Goal: Information Seeking & Learning: Understand process/instructions

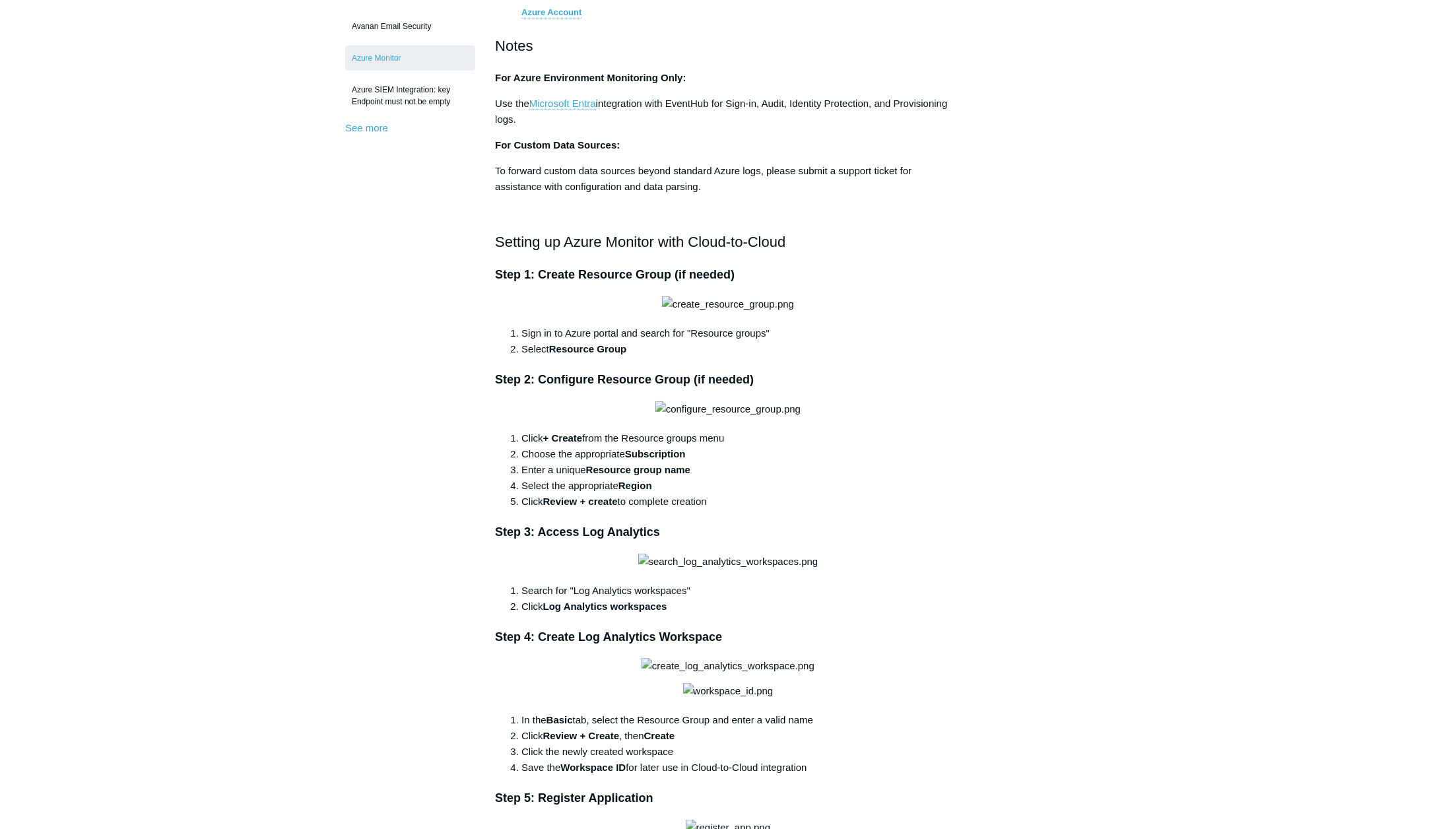
scroll to position [176, 0]
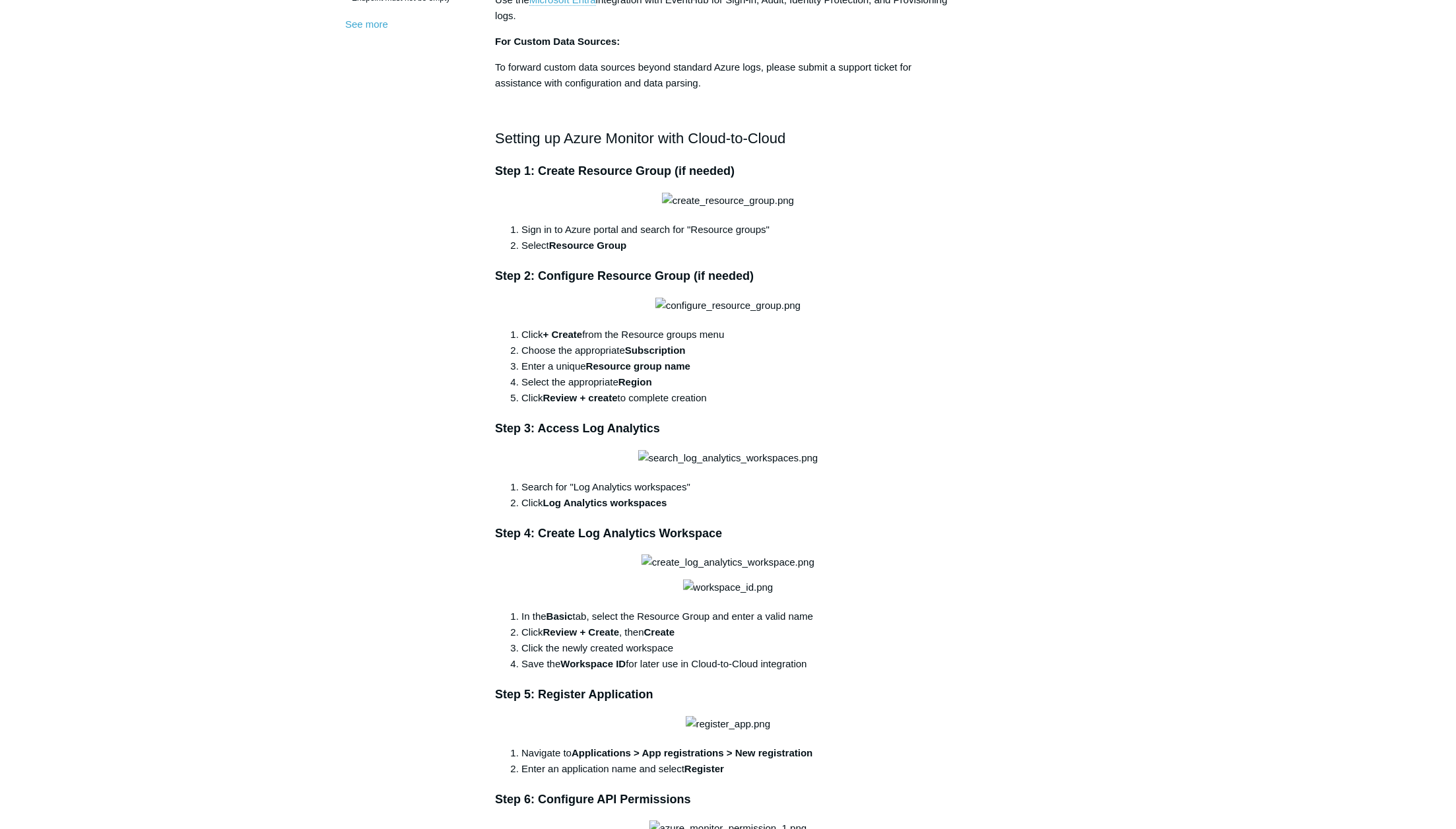
scroll to position [1056, 0]
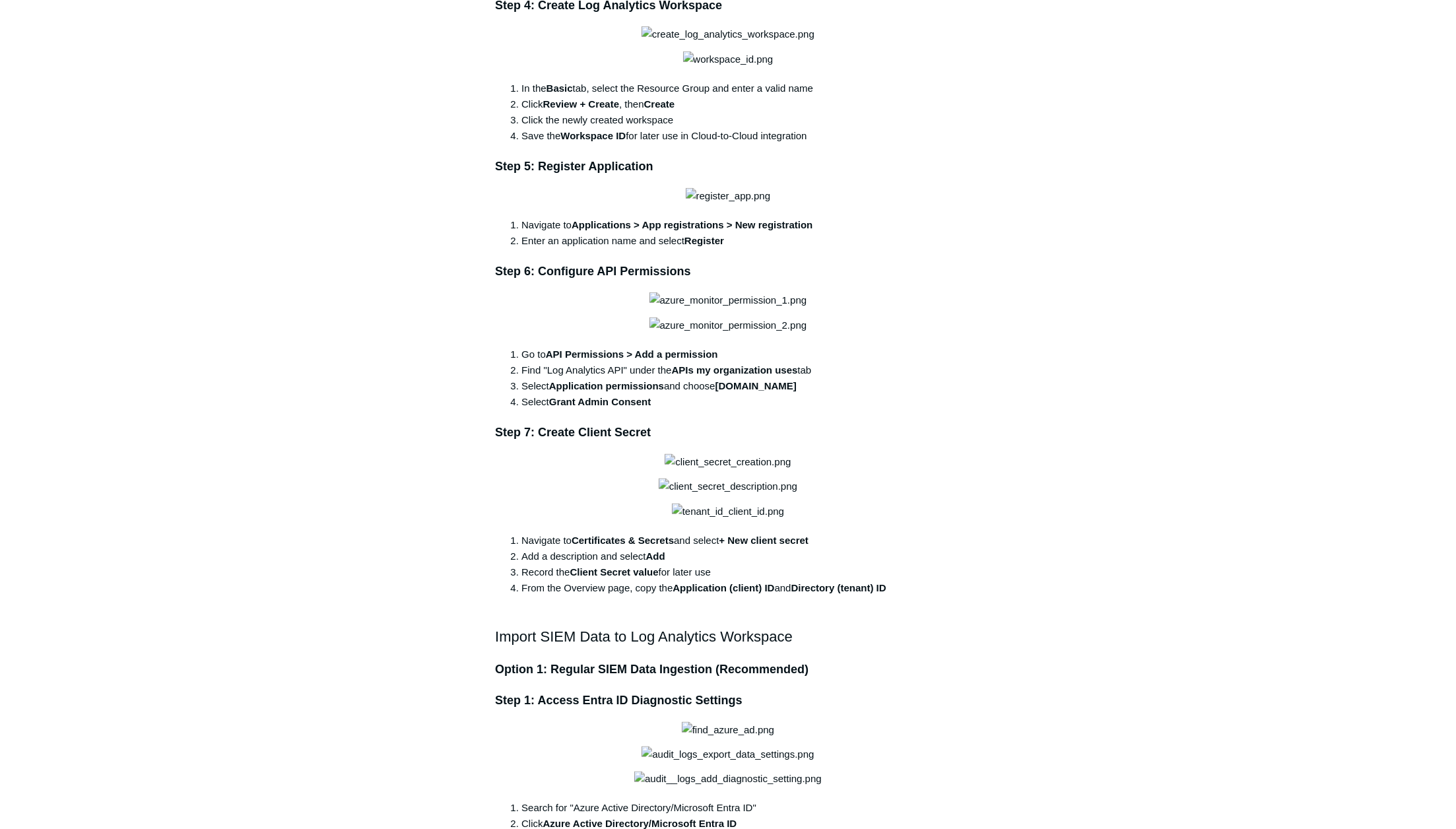
click at [368, 417] on aside "Articles in this section 1Password SIEM Integration AIDE - Advanced Intrusion D…" at bounding box center [410, 828] width 130 height 3530
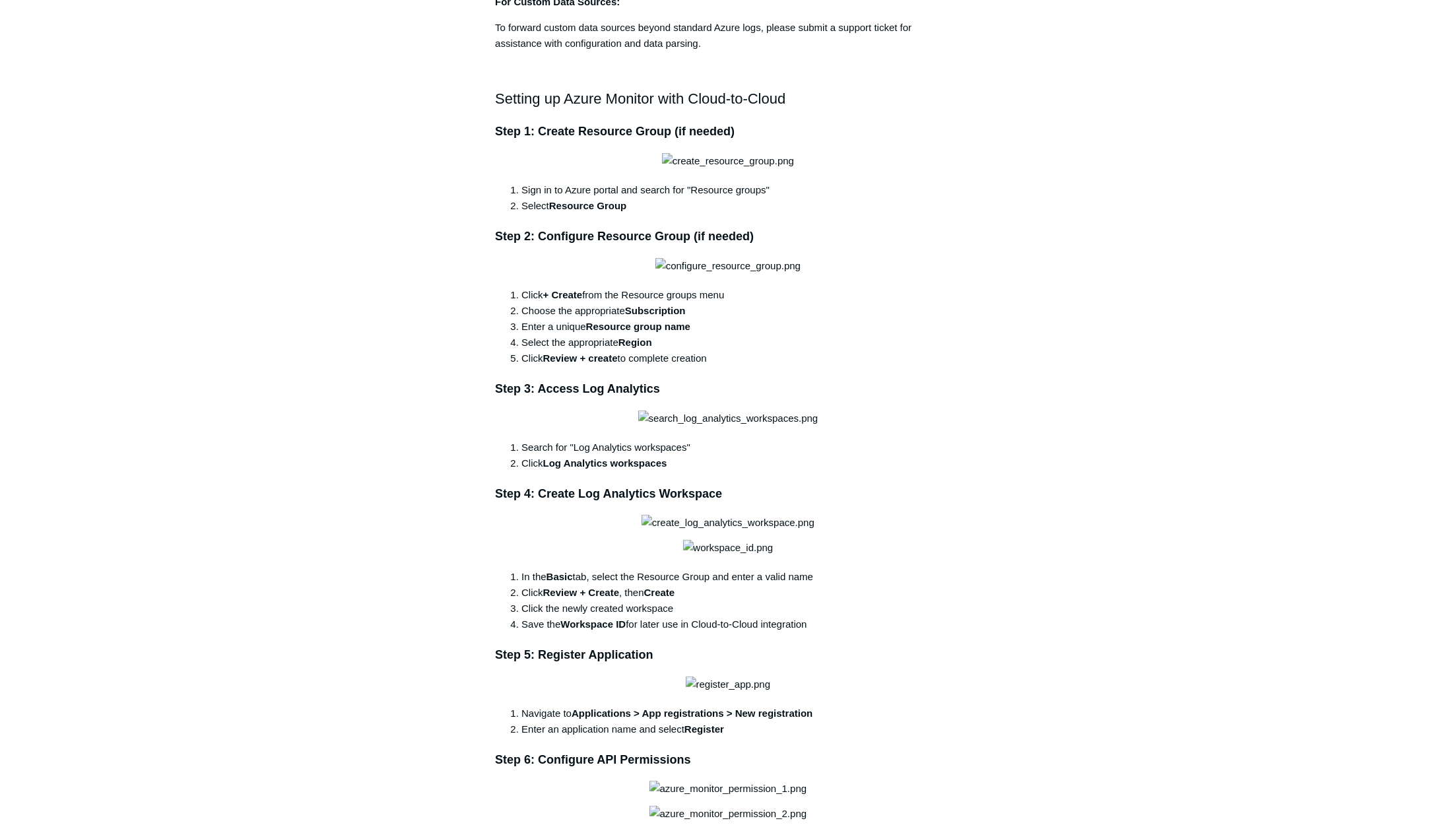
scroll to position [528, 0]
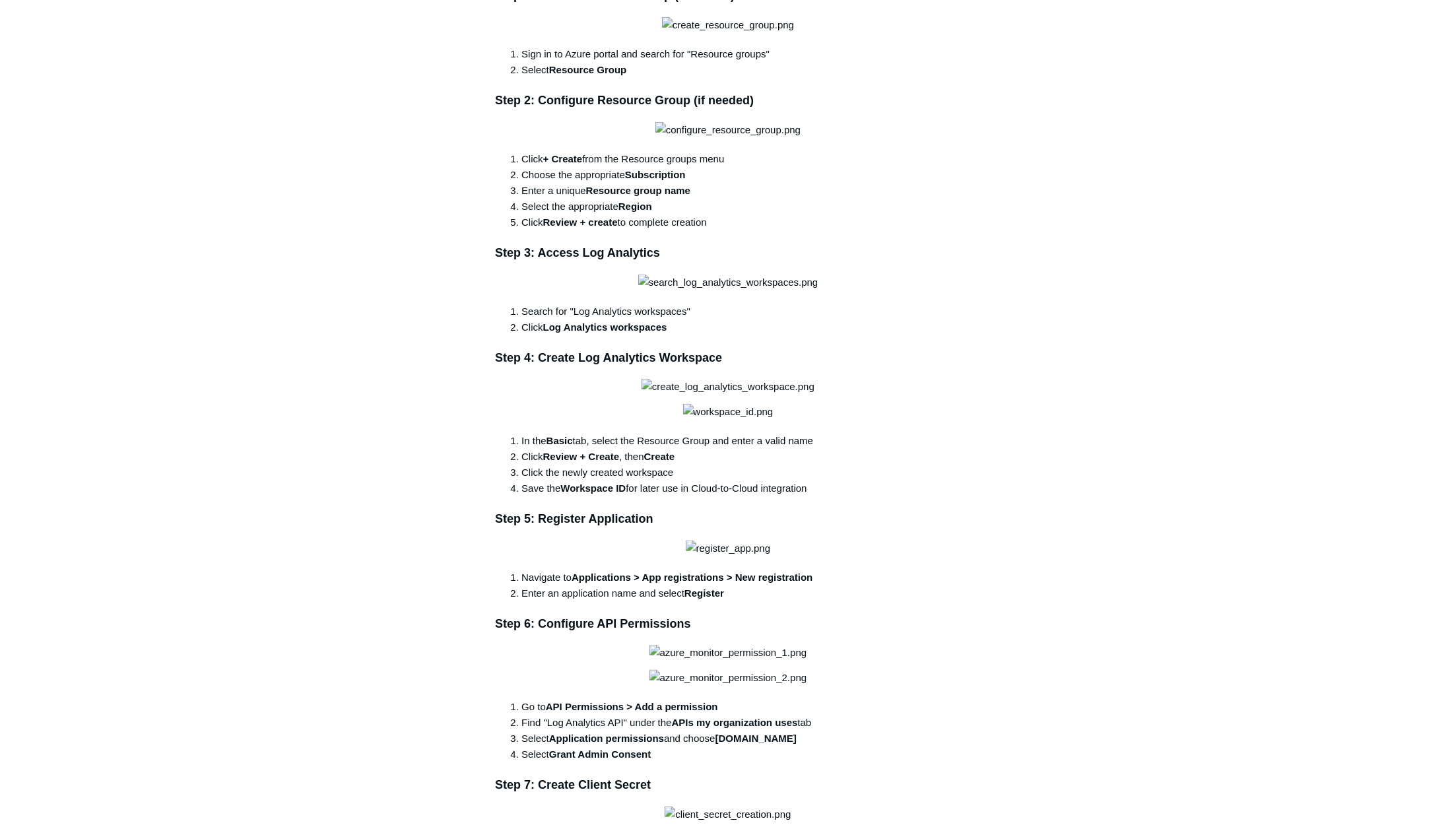
scroll to position [880, 0]
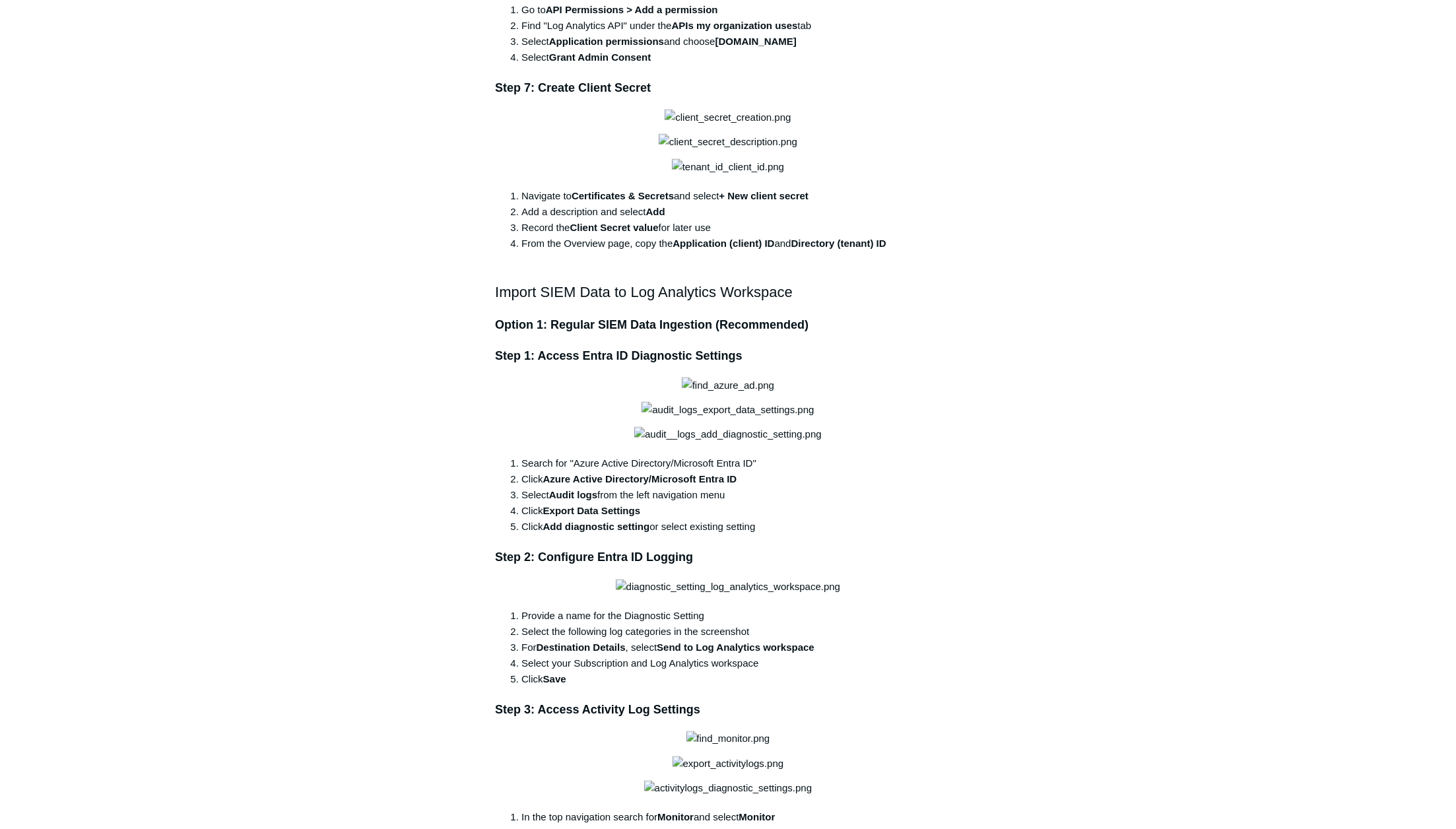
scroll to position [1408, 0]
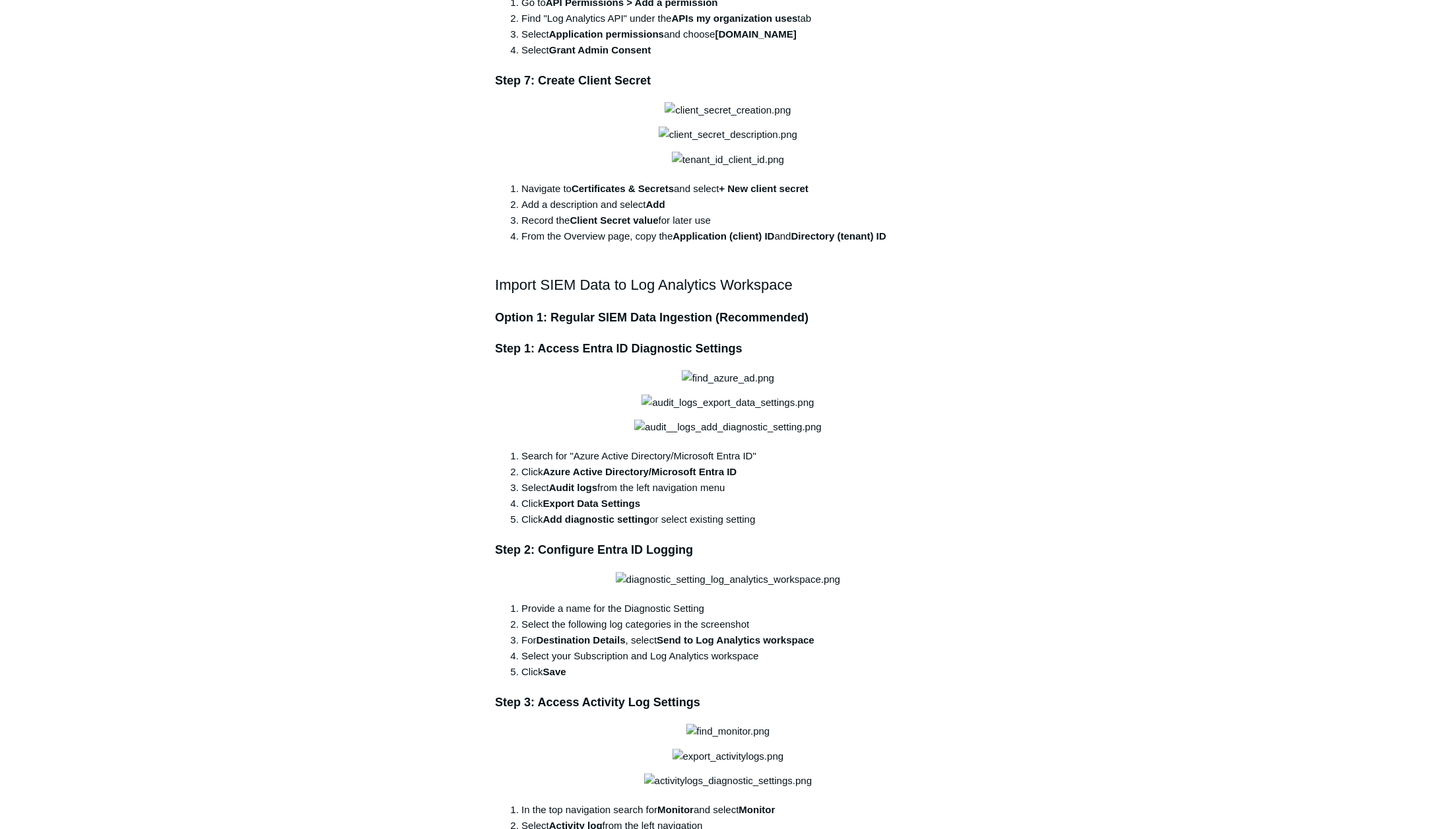
click at [227, 455] on main "Todyl Support Center Integration Guides SIEM Integrations Articles in this sect…" at bounding box center [728, 446] width 1456 height 3615
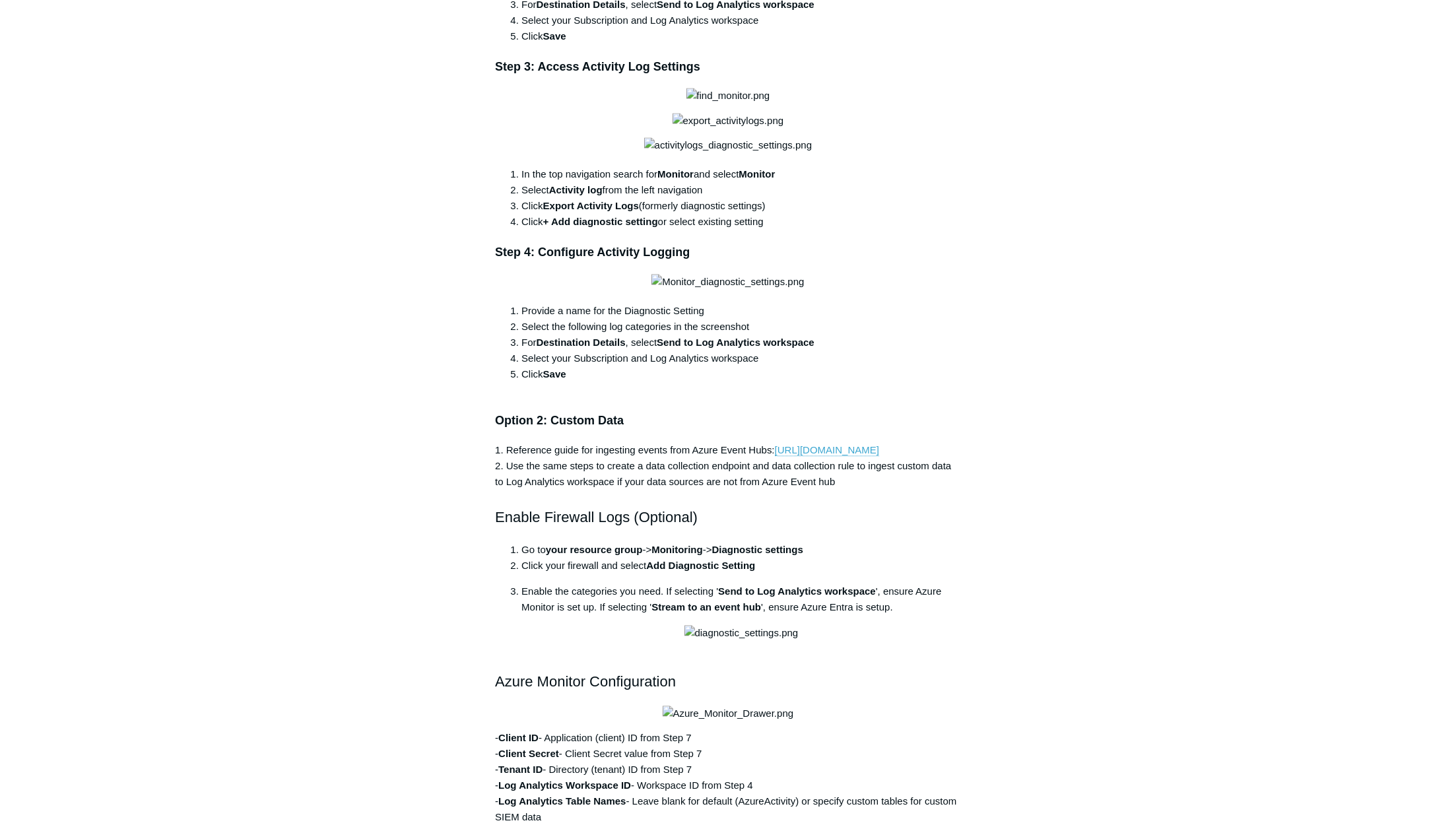
scroll to position [2112, 0]
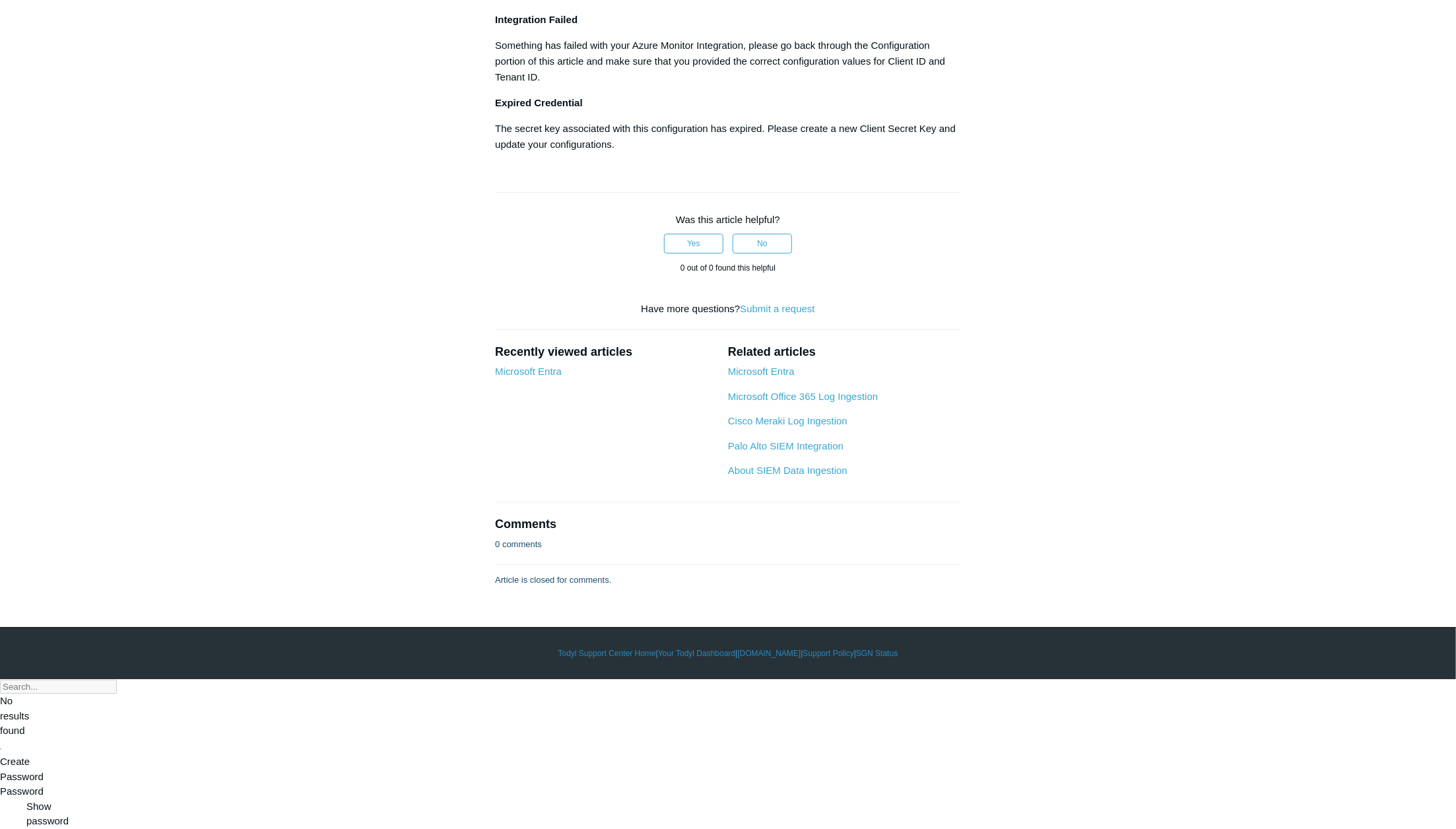
scroll to position [4751, 0]
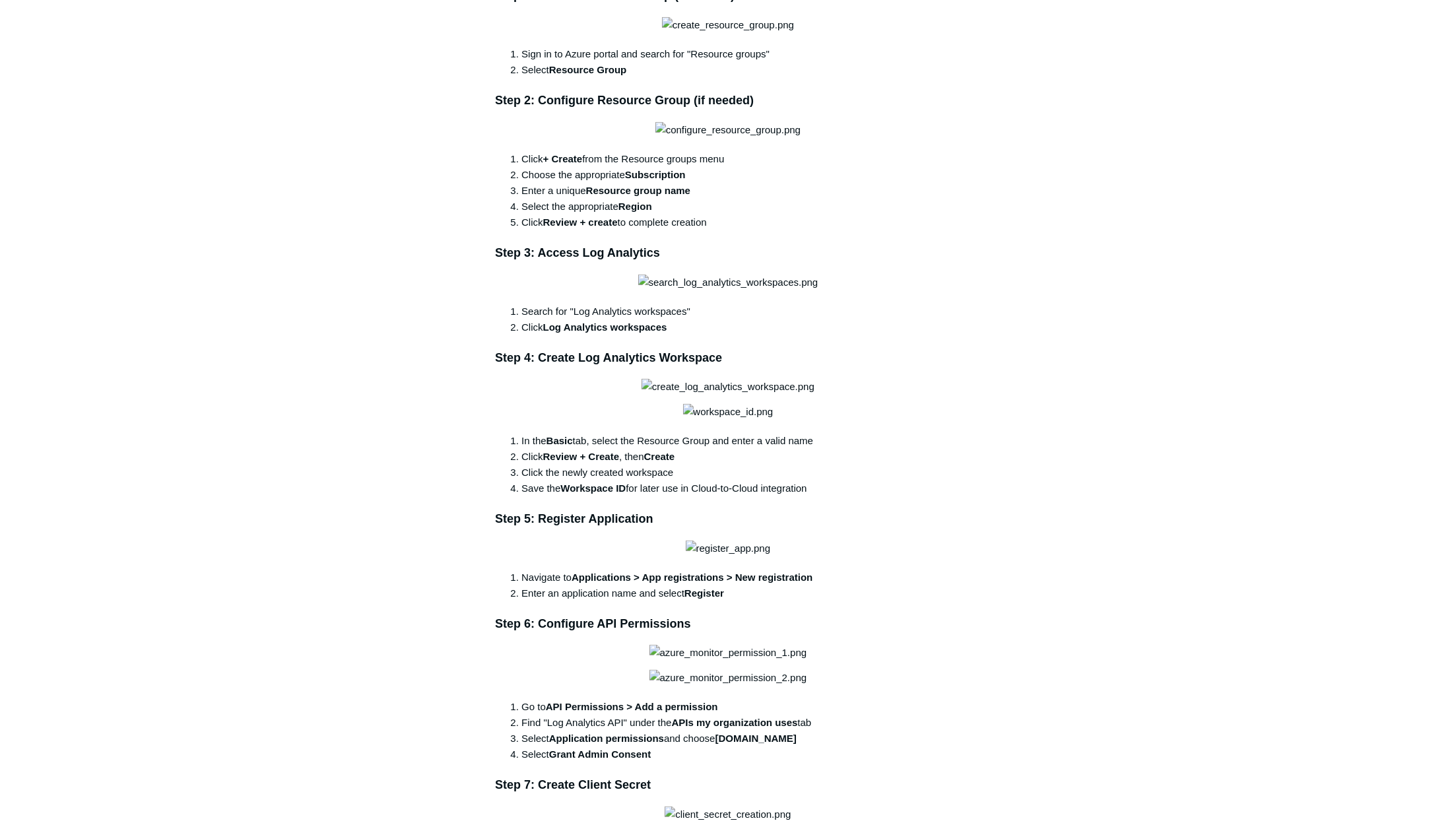
scroll to position [0, 0]
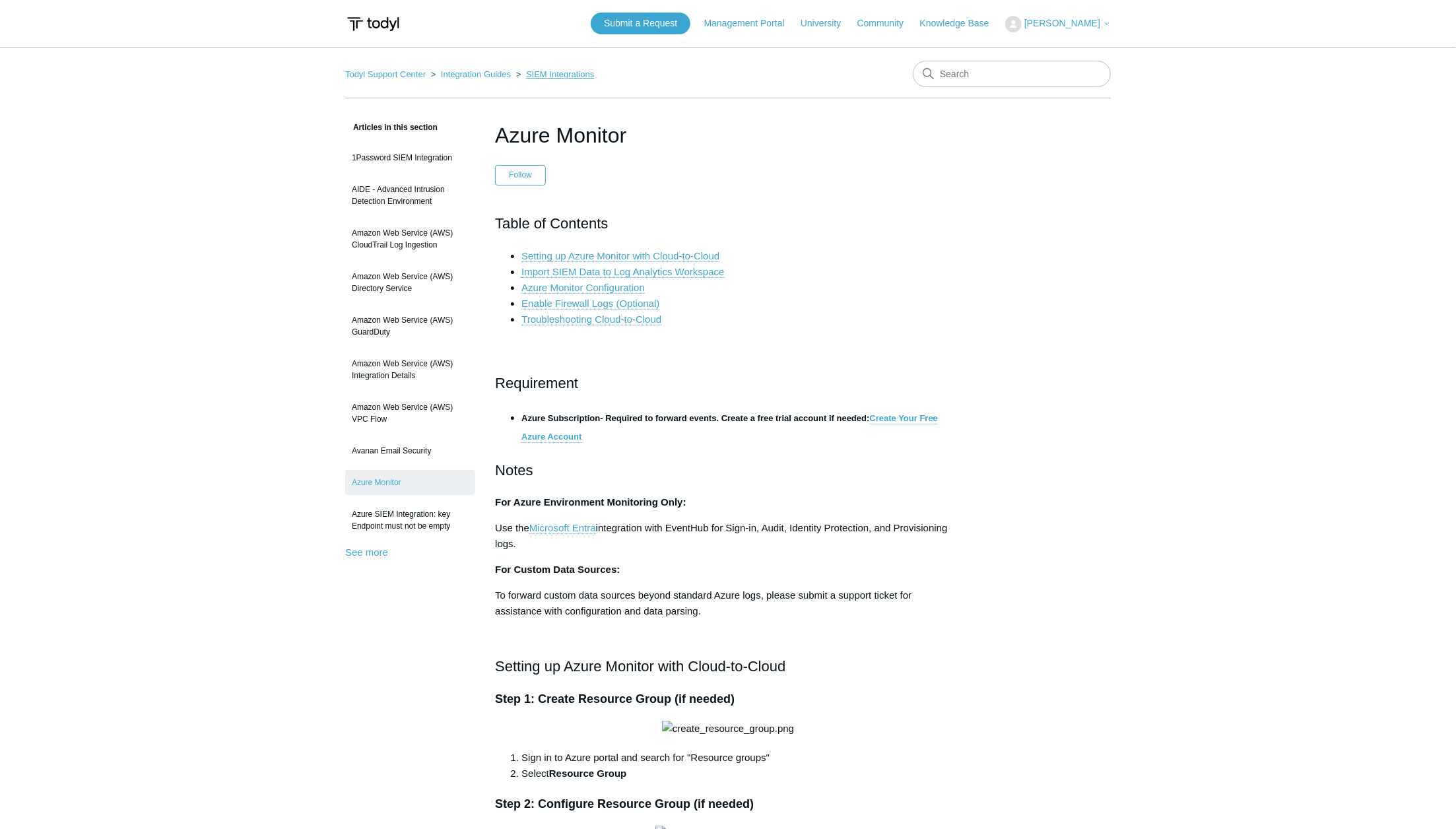
click at [548, 70] on link "SIEM Integrations" at bounding box center [560, 74] width 68 height 10
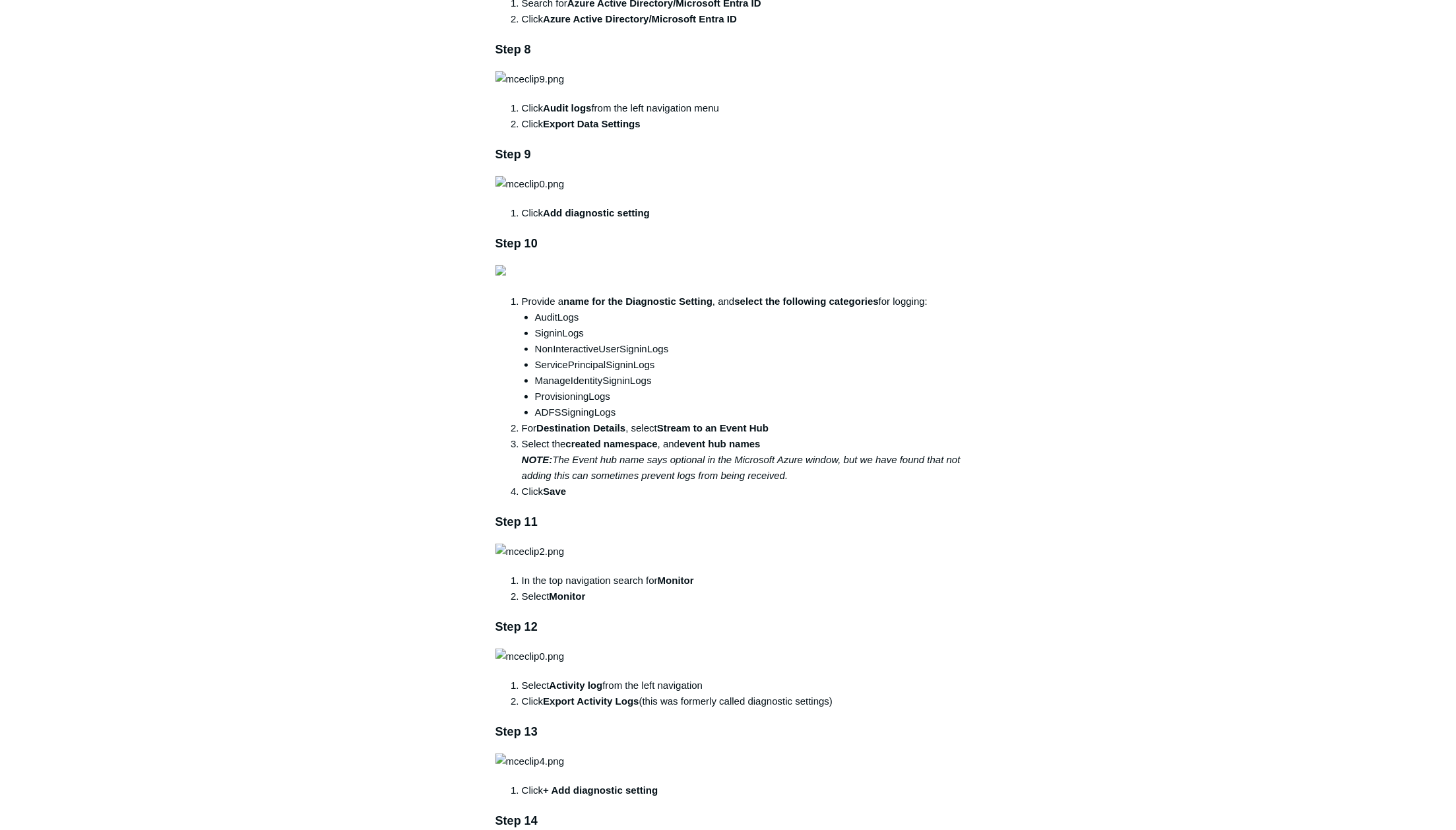
scroll to position [1583, 0]
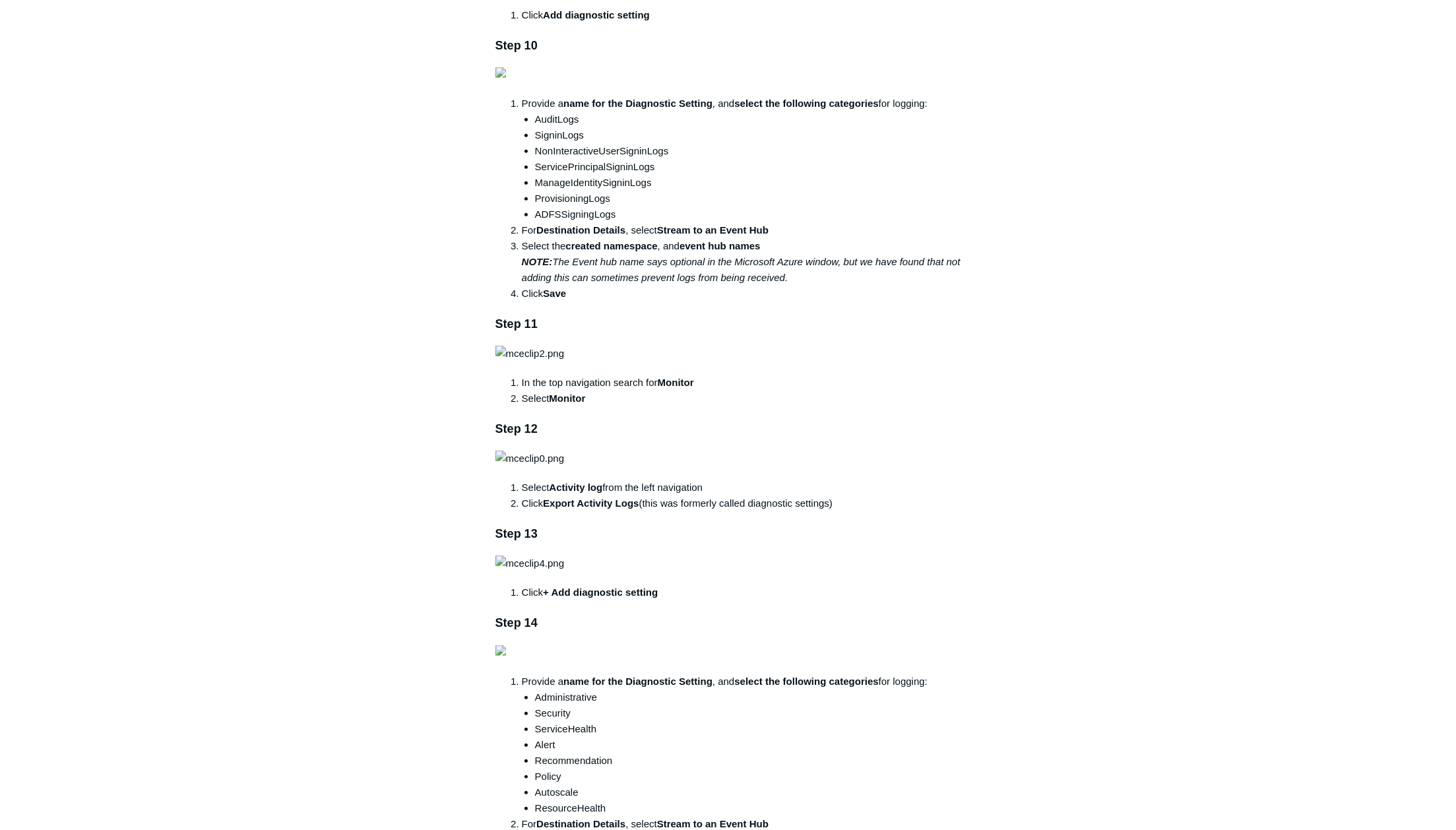
drag, startPoint x: 251, startPoint y: 261, endPoint x: 259, endPoint y: 266, distance: 9.4
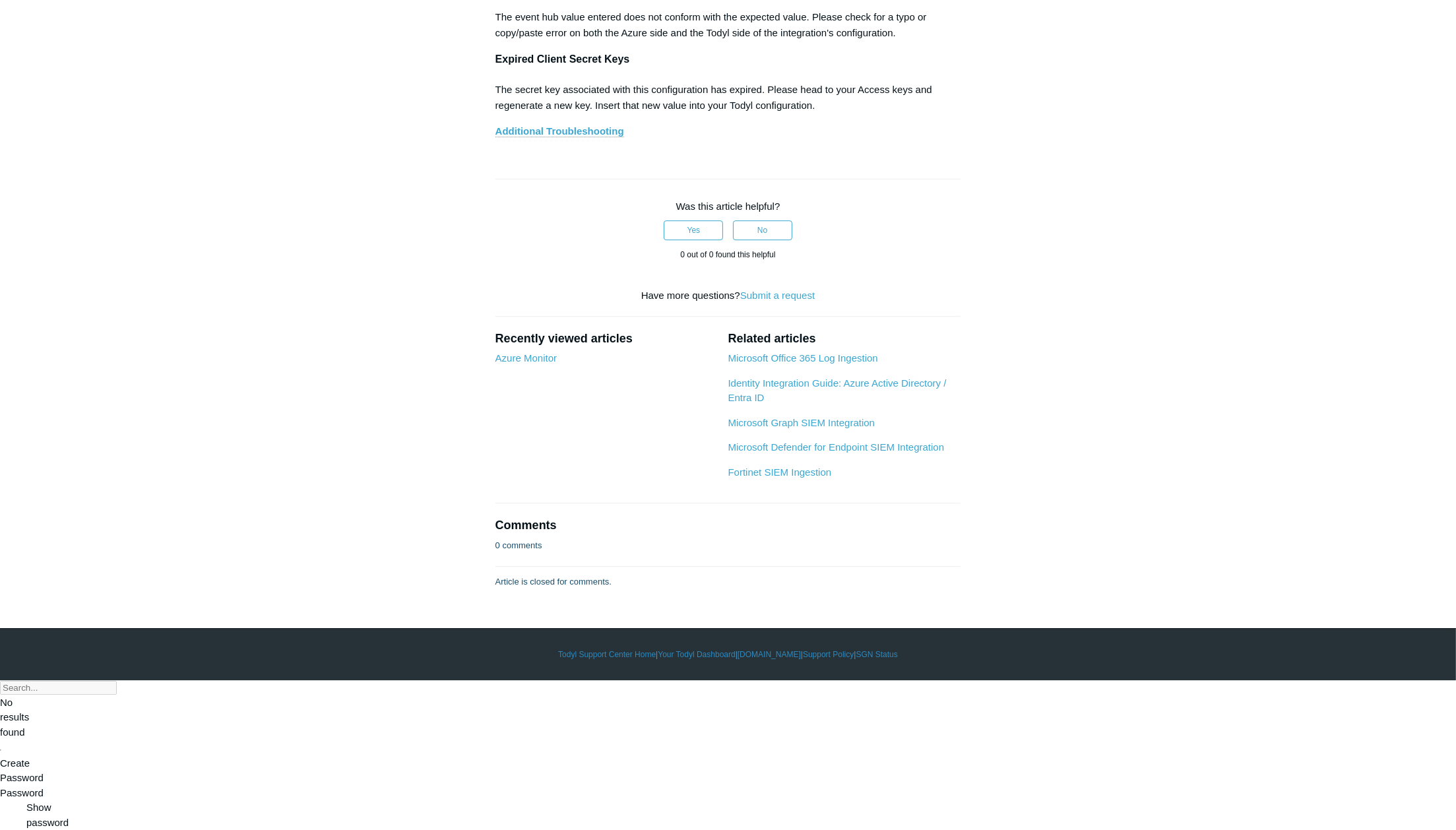
scroll to position [7035, 0]
drag, startPoint x: 760, startPoint y: 220, endPoint x: 722, endPoint y: 221, distance: 38.0
copy strong "$Default"
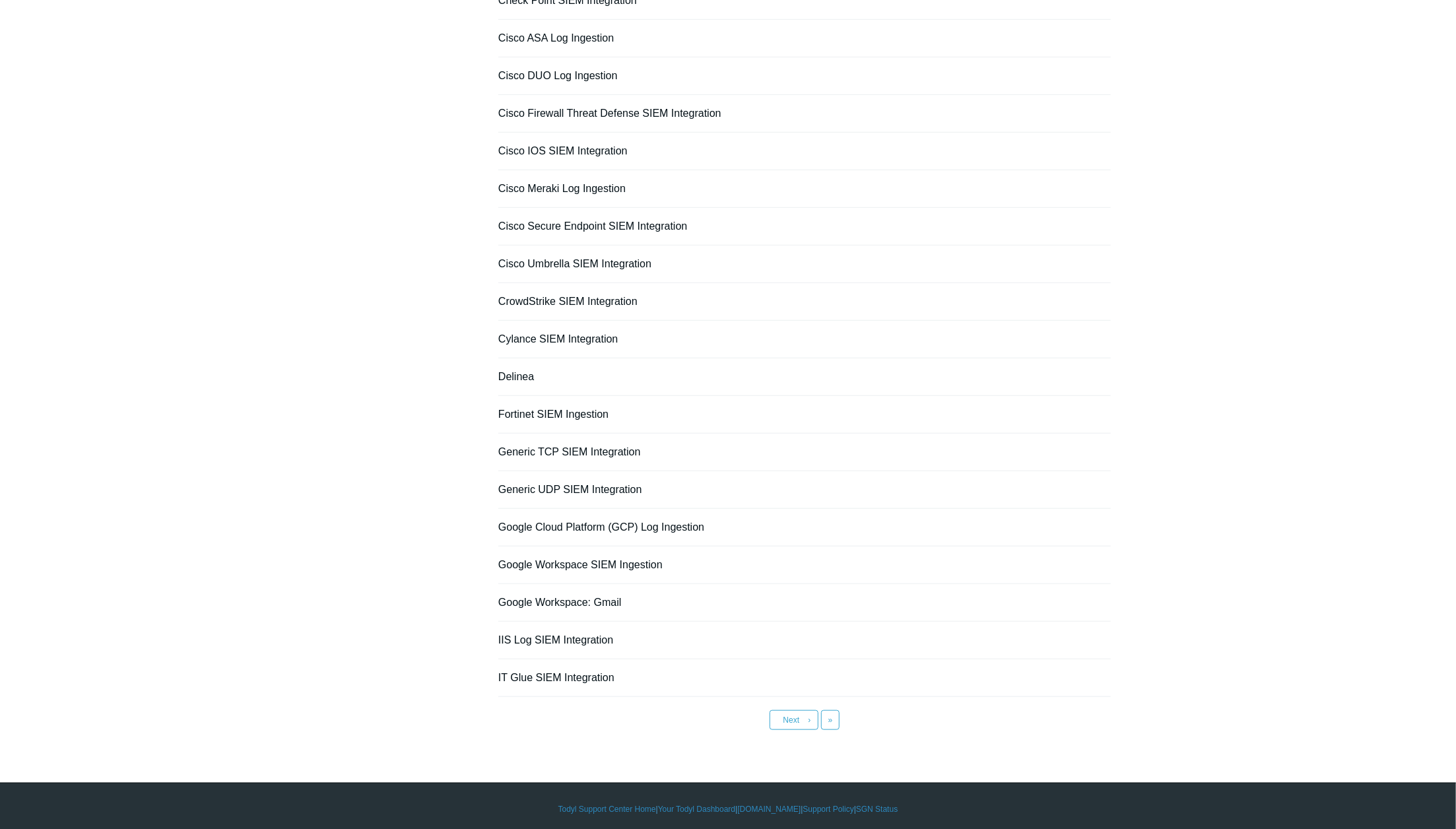
scroll to position [592, 0]
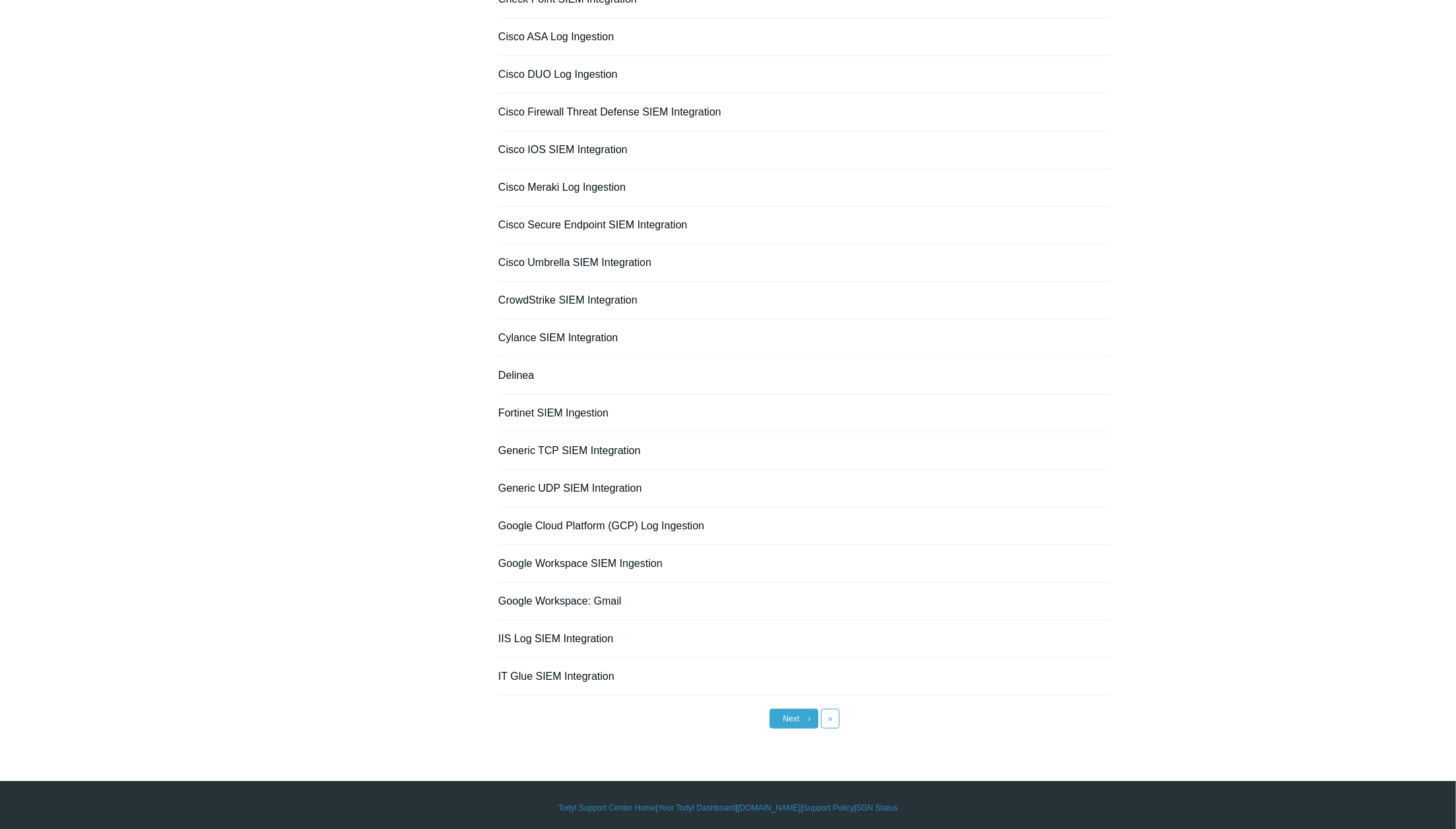
click at [796, 714] on span "Next" at bounding box center [792, 719] width 16 height 9
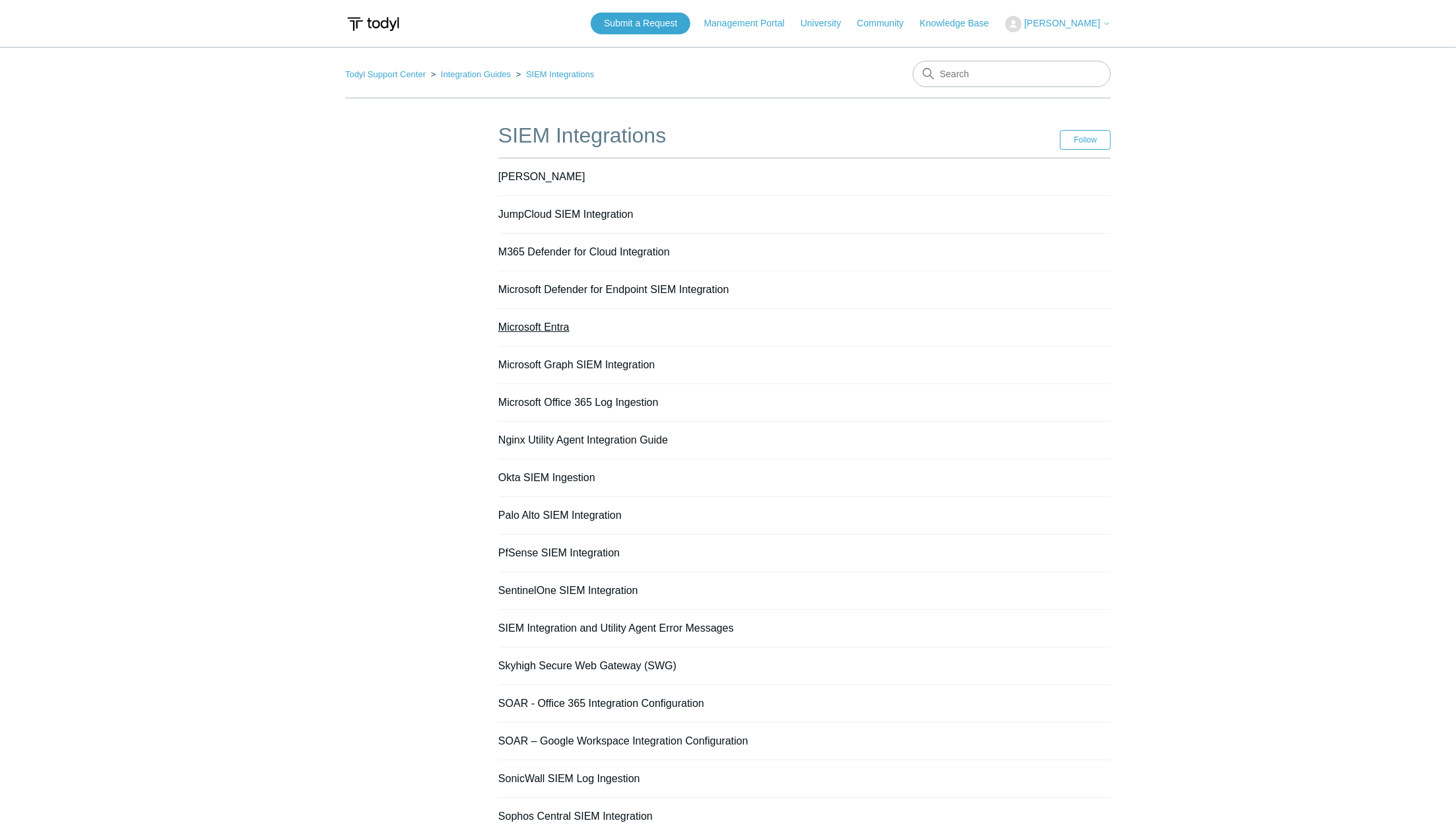
click at [545, 327] on link "Microsoft Entra" at bounding box center [534, 327] width 71 height 11
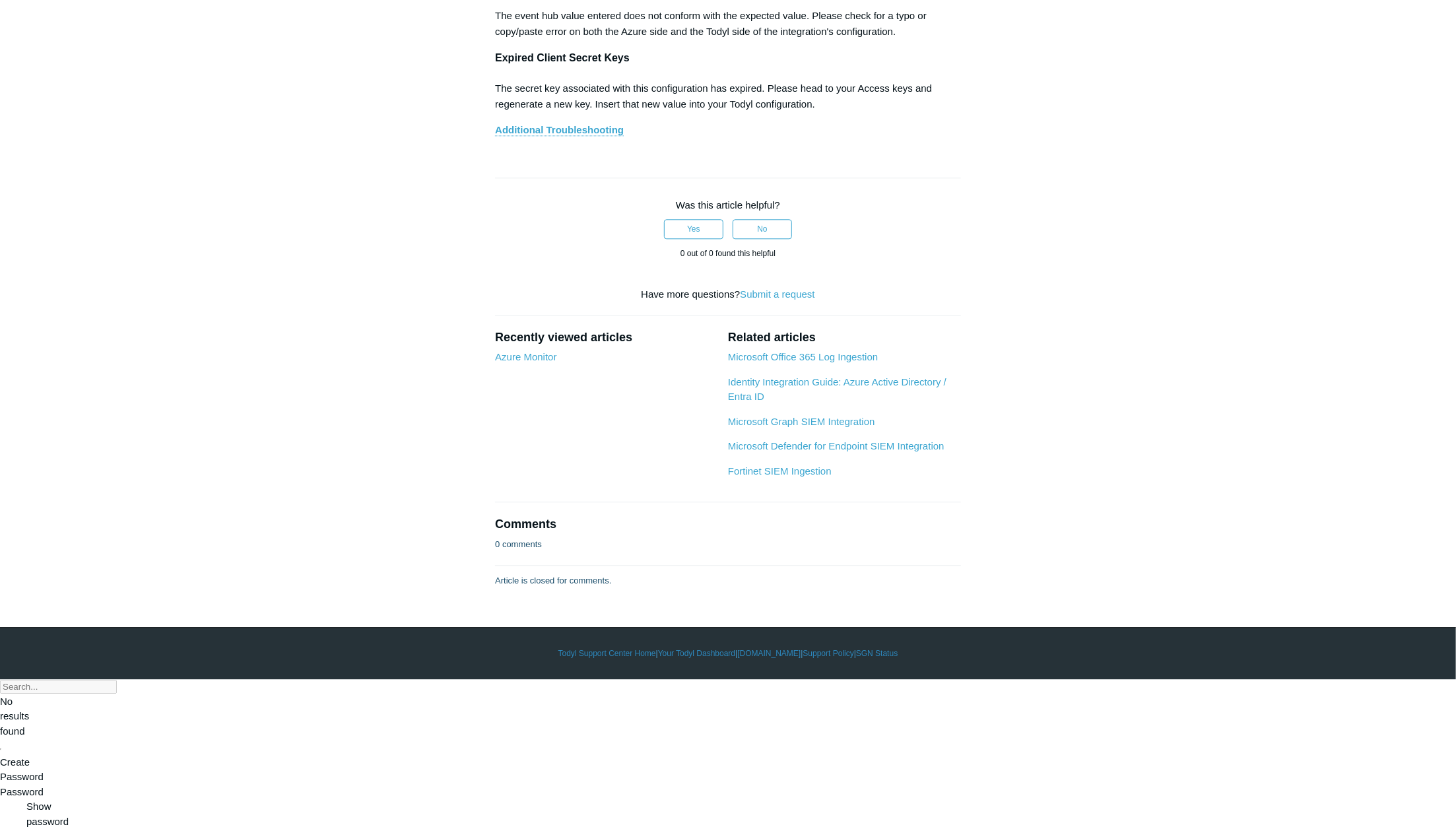
scroll to position [7467, 0]
drag, startPoint x: 785, startPoint y: 377, endPoint x: 782, endPoint y: 349, distance: 28.2
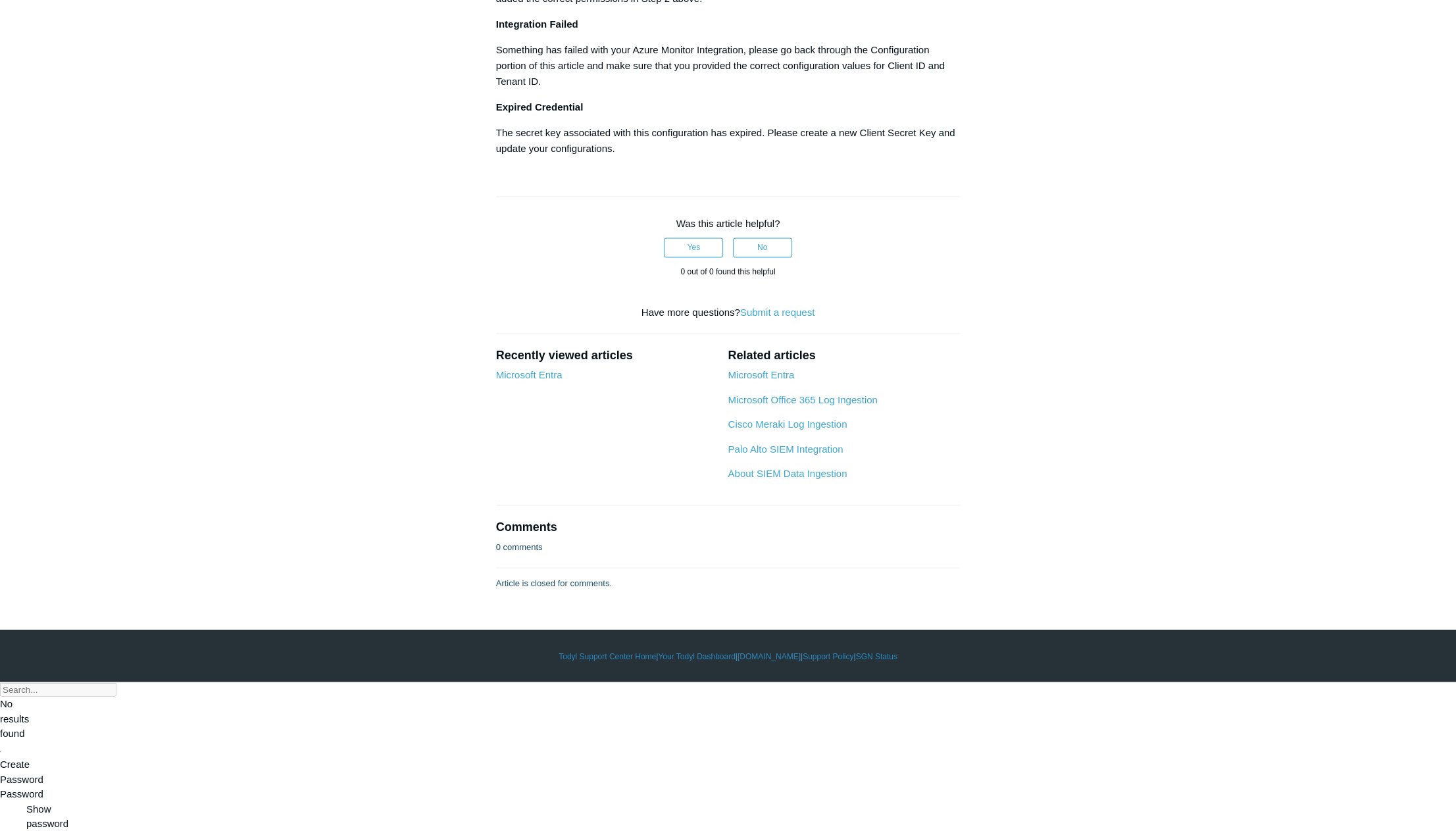
scroll to position [5430, 0]
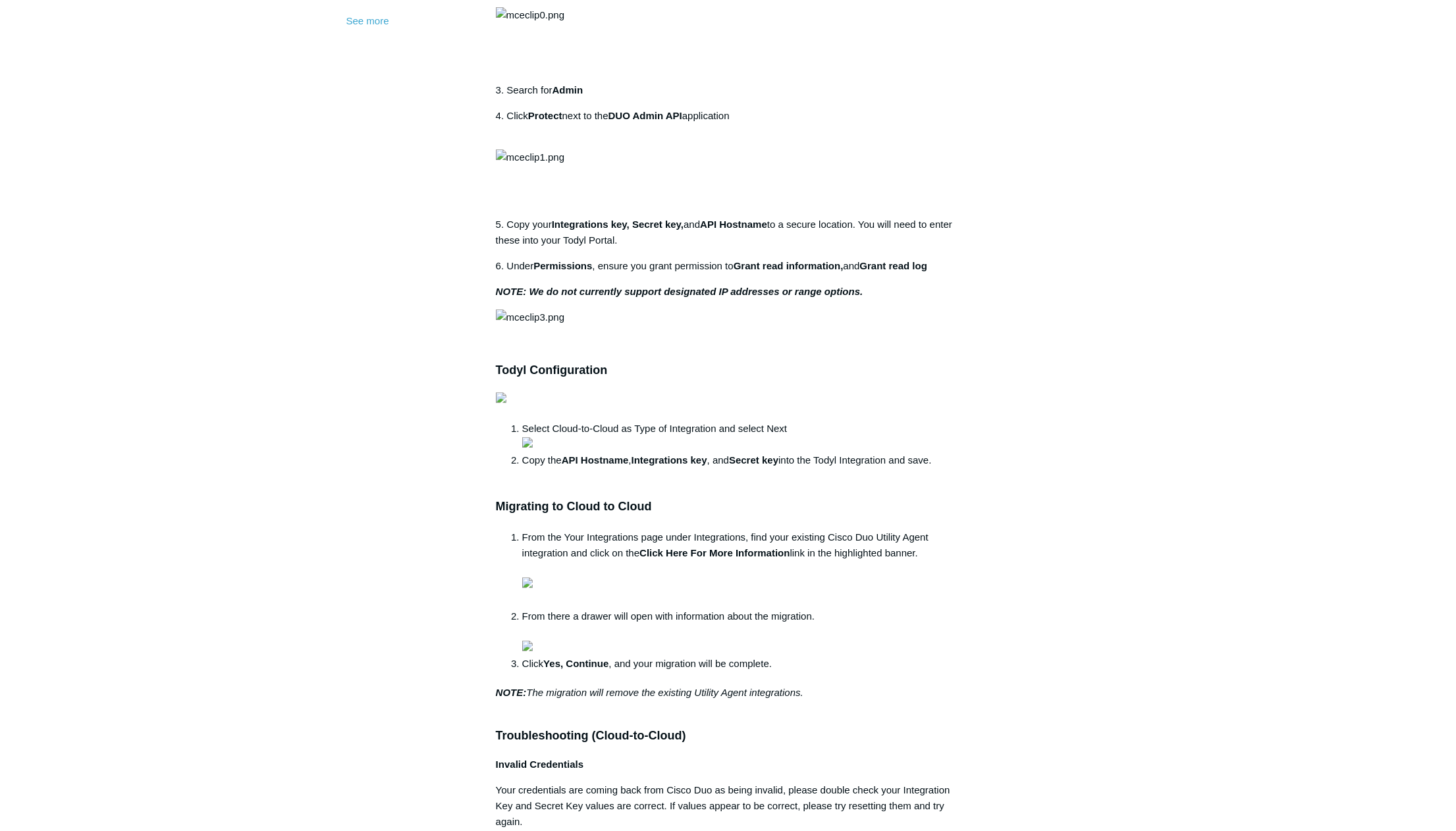
scroll to position [702, 0]
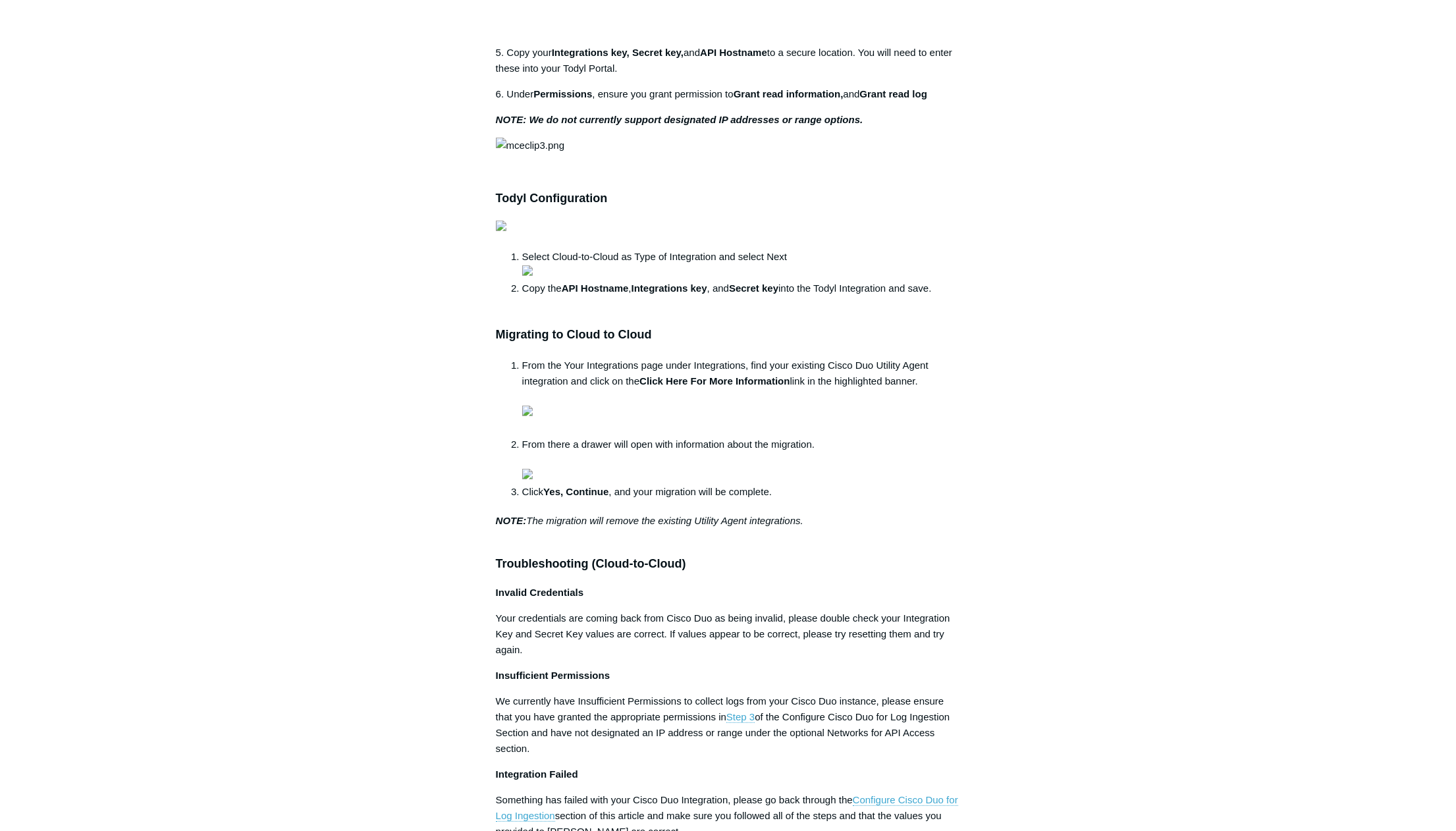
click at [1153, 559] on main "Todyl Support Center Integration Guides SIEM Integrations Articles in this sect…" at bounding box center [728, 310] width 1456 height 1930
click at [1100, 619] on div "Articles in this section 1Password SIEM Integration AIDE - Advanced Intrusion D…" at bounding box center [728, 345] width 764 height 1857
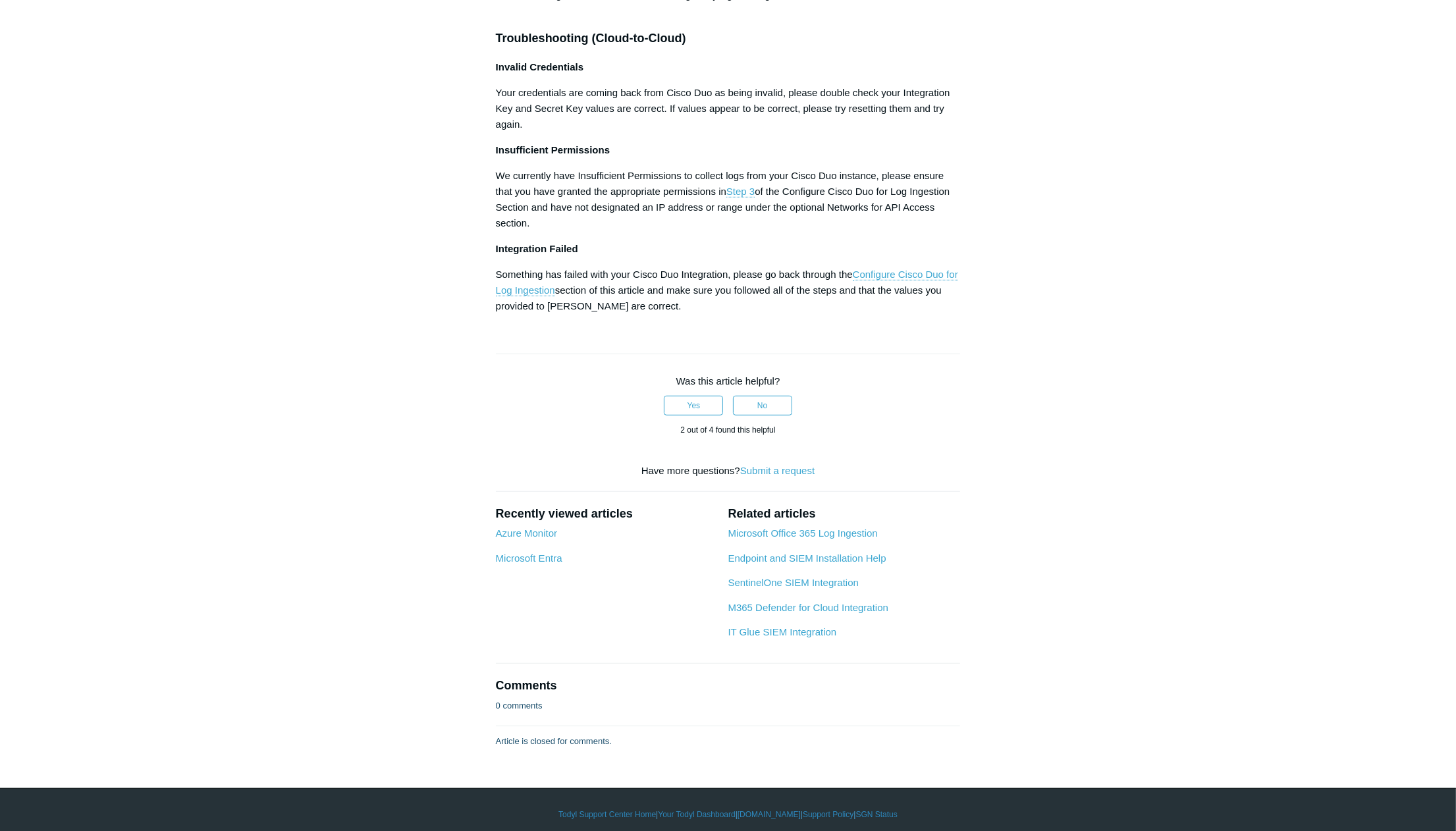
scroll to position [1229, 0]
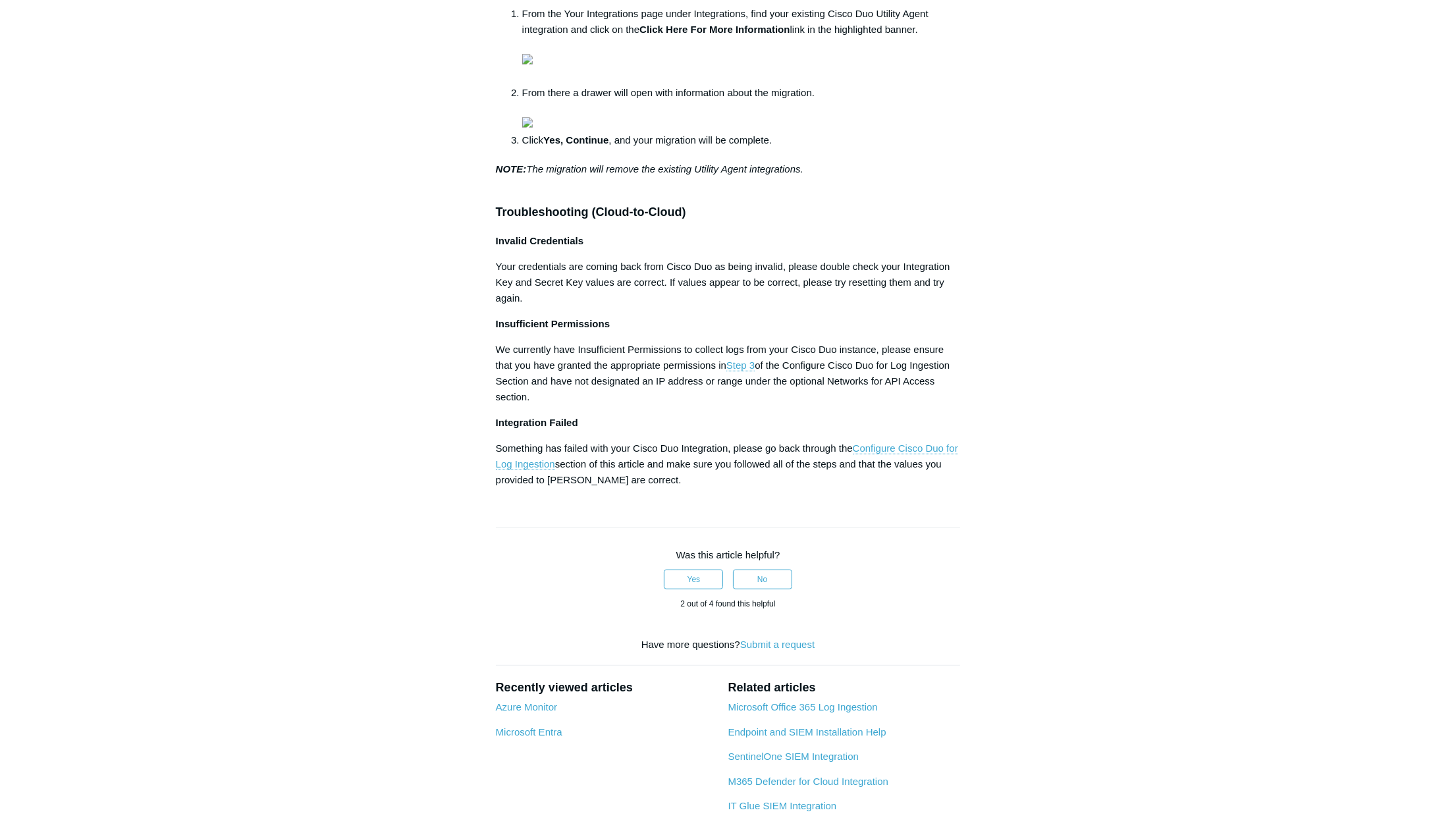
scroll to position [527, 0]
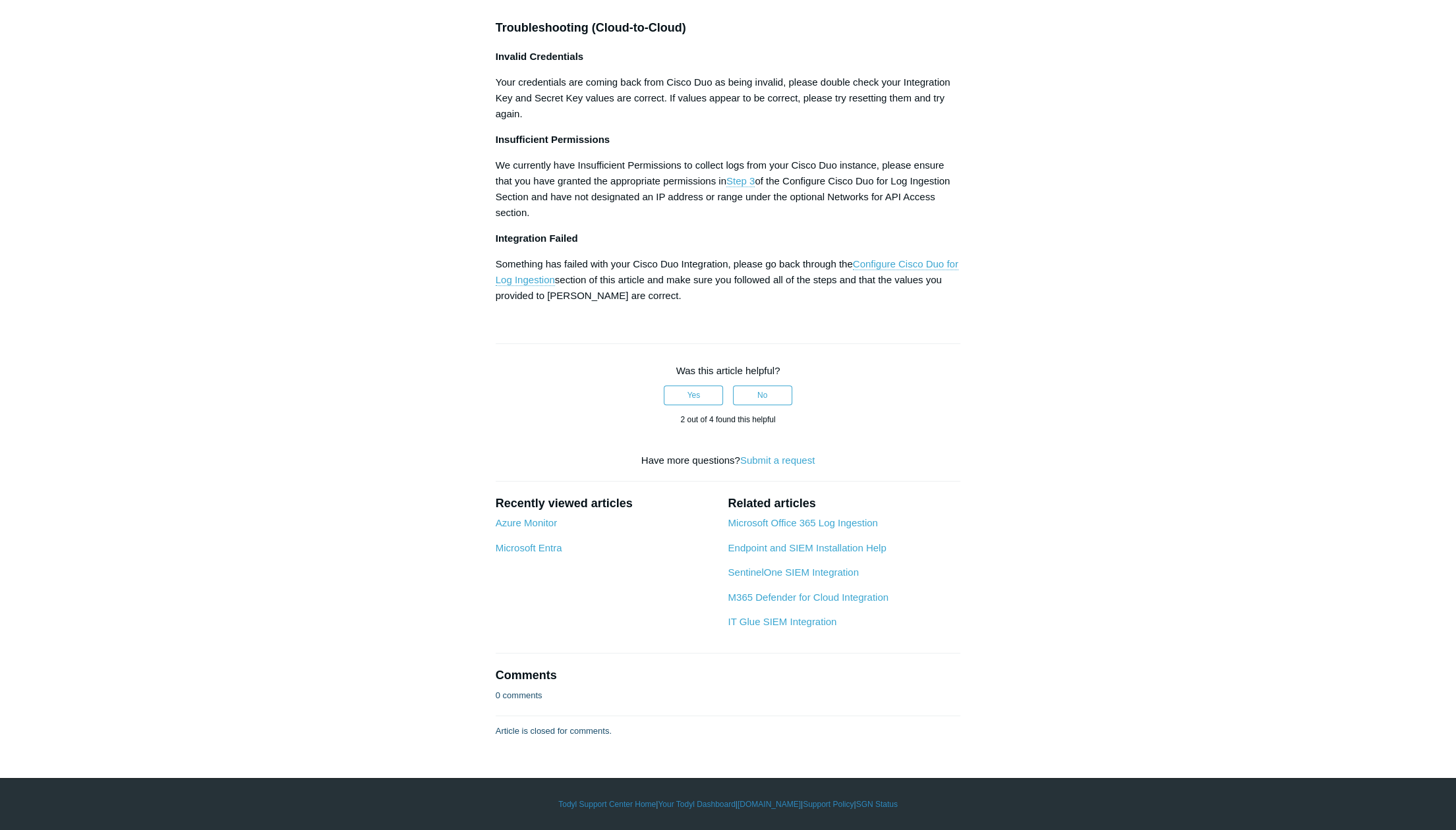
scroll to position [2651, 0]
